Goal: Task Accomplishment & Management: Manage account settings

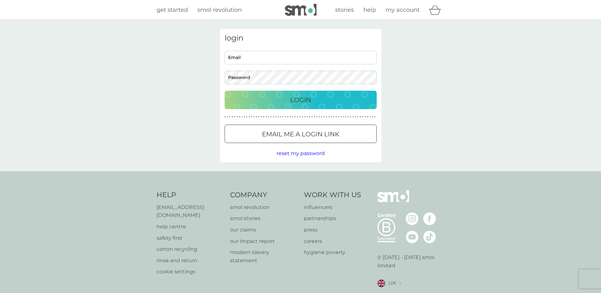
type input "[PERSON_NAME][EMAIL_ADDRESS][PERSON_NAME][DOMAIN_NAME]"
click at [292, 99] on p "Login" at bounding box center [300, 100] width 21 height 10
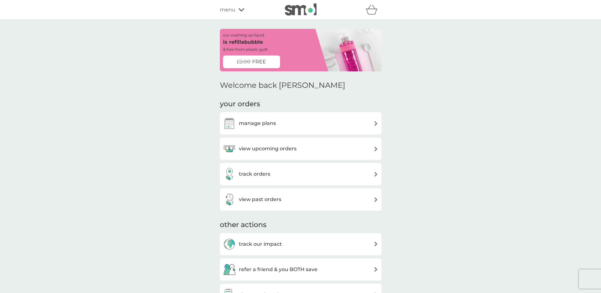
click at [375, 150] on img at bounding box center [376, 148] width 5 height 5
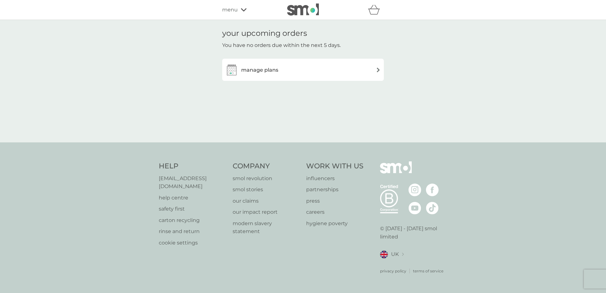
click at [378, 69] on img at bounding box center [378, 70] width 5 height 5
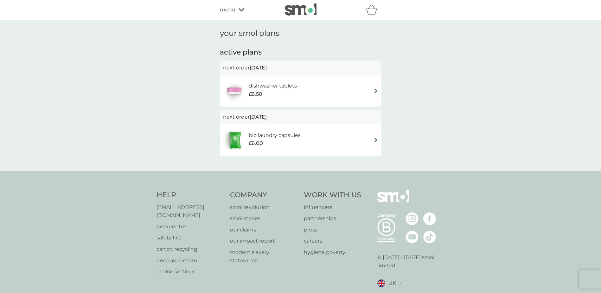
click at [376, 138] on img at bounding box center [376, 140] width 5 height 5
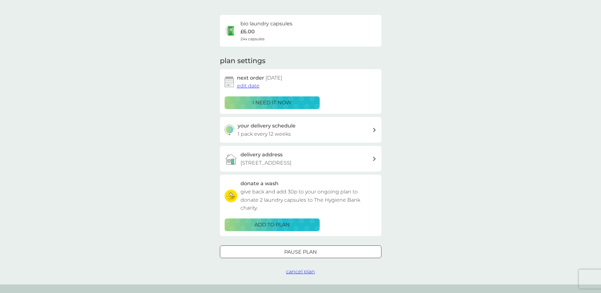
scroll to position [95, 0]
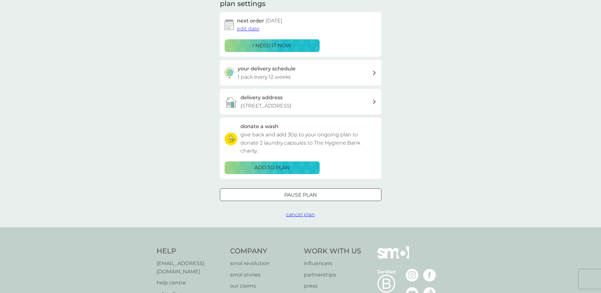
click at [298, 216] on span "cancel plan" at bounding box center [300, 214] width 29 height 6
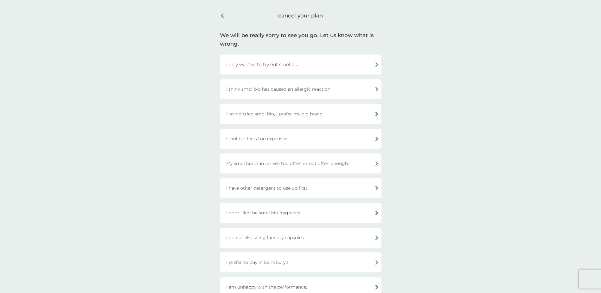
scroll to position [32, 0]
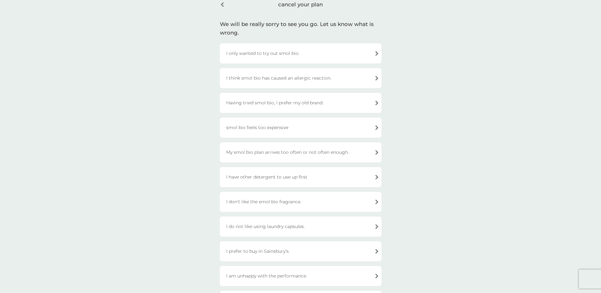
click at [378, 178] on div "I have other detergent to use up first" at bounding box center [301, 177] width 162 height 20
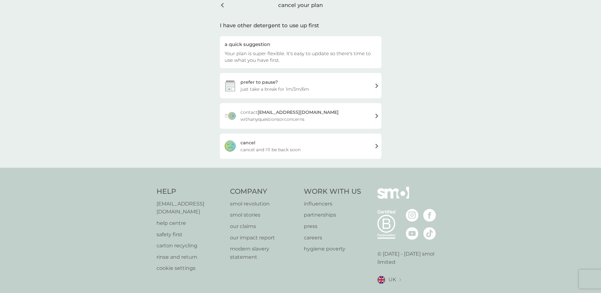
click at [254, 145] on div "cancel" at bounding box center [248, 142] width 15 height 7
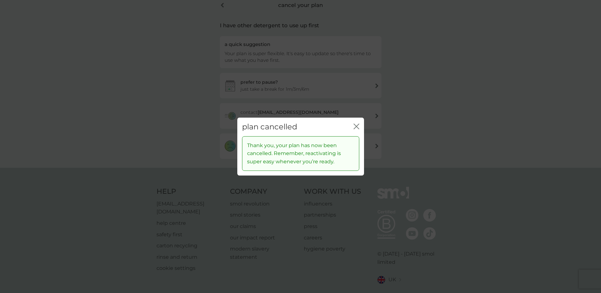
click at [359, 124] on icon "close" at bounding box center [358, 126] width 3 height 5
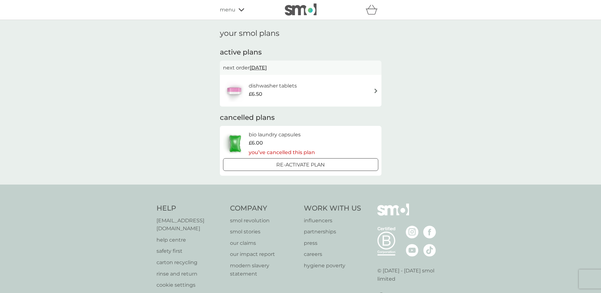
click at [267, 69] on span "22 Oct 2025" at bounding box center [258, 67] width 17 height 12
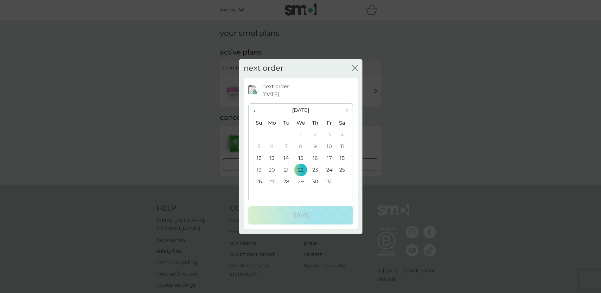
click at [353, 71] on icon "close" at bounding box center [355, 68] width 6 height 6
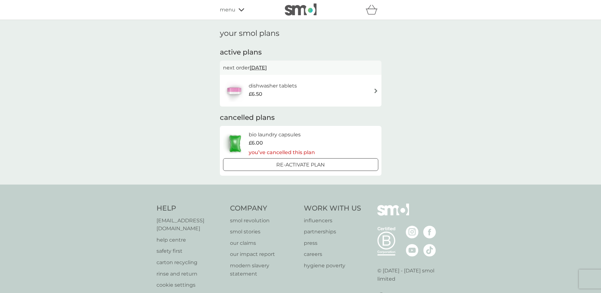
click at [375, 89] on img at bounding box center [376, 90] width 5 height 5
